Goal: Transaction & Acquisition: Purchase product/service

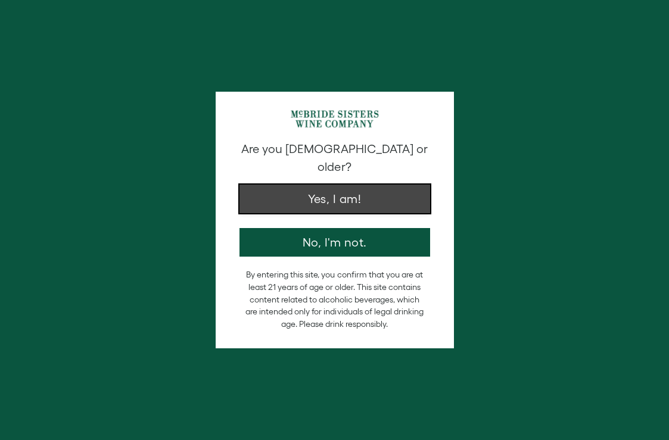
click at [329, 185] on button "Yes, I am!" at bounding box center [334, 199] width 191 height 29
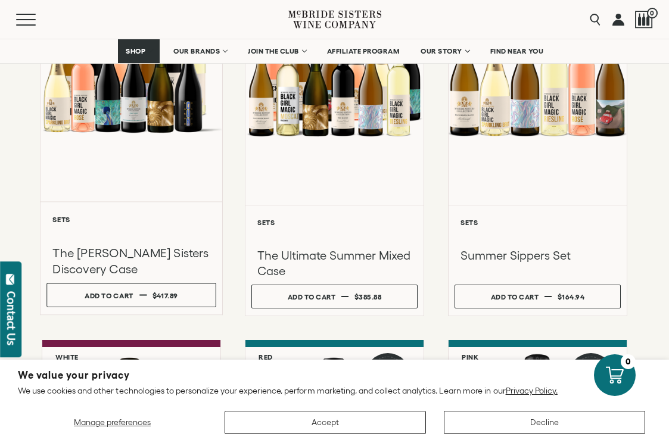
scroll to position [255, 0]
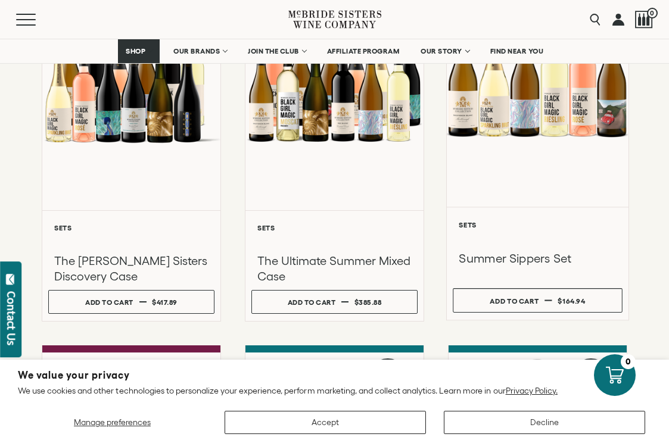
click at [526, 121] on div at bounding box center [537, 80] width 182 height 254
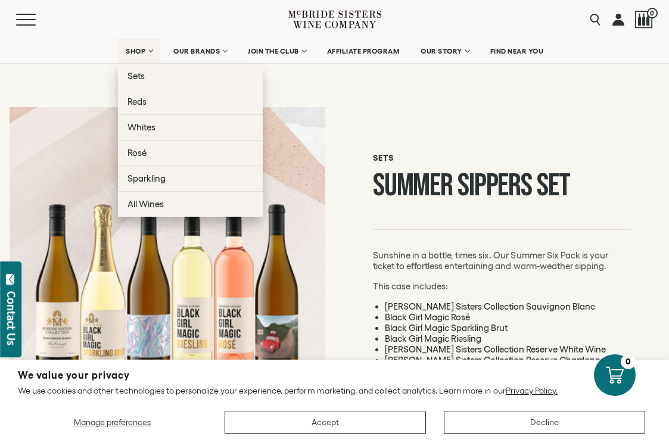
click at [136, 51] on span "SHOP" at bounding box center [136, 51] width 20 height 8
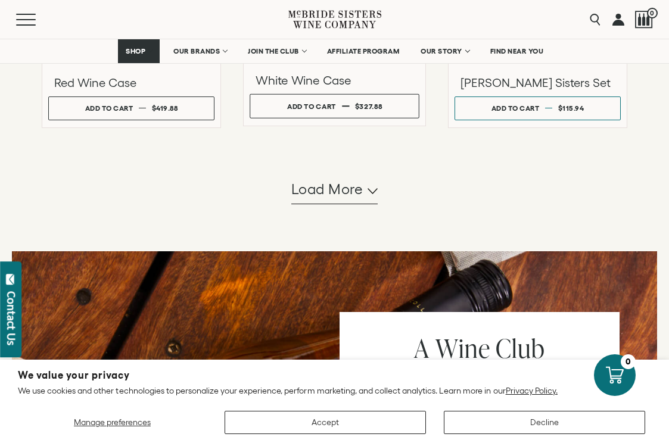
scroll to position [1220, 0]
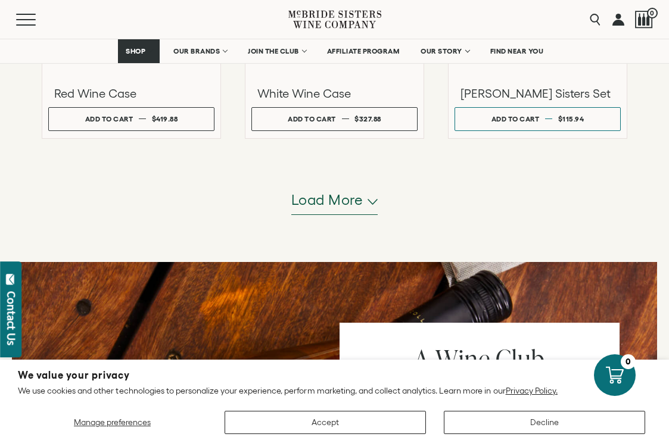
click at [370, 196] on button "Load more" at bounding box center [334, 200] width 87 height 29
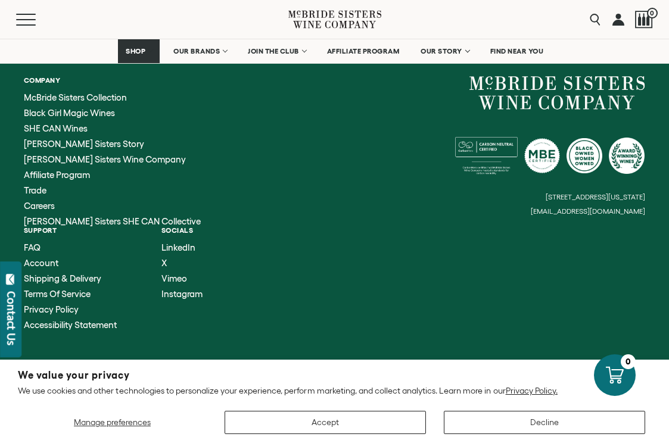
scroll to position [3270, 0]
